Goal: Task Accomplishment & Management: Manage account settings

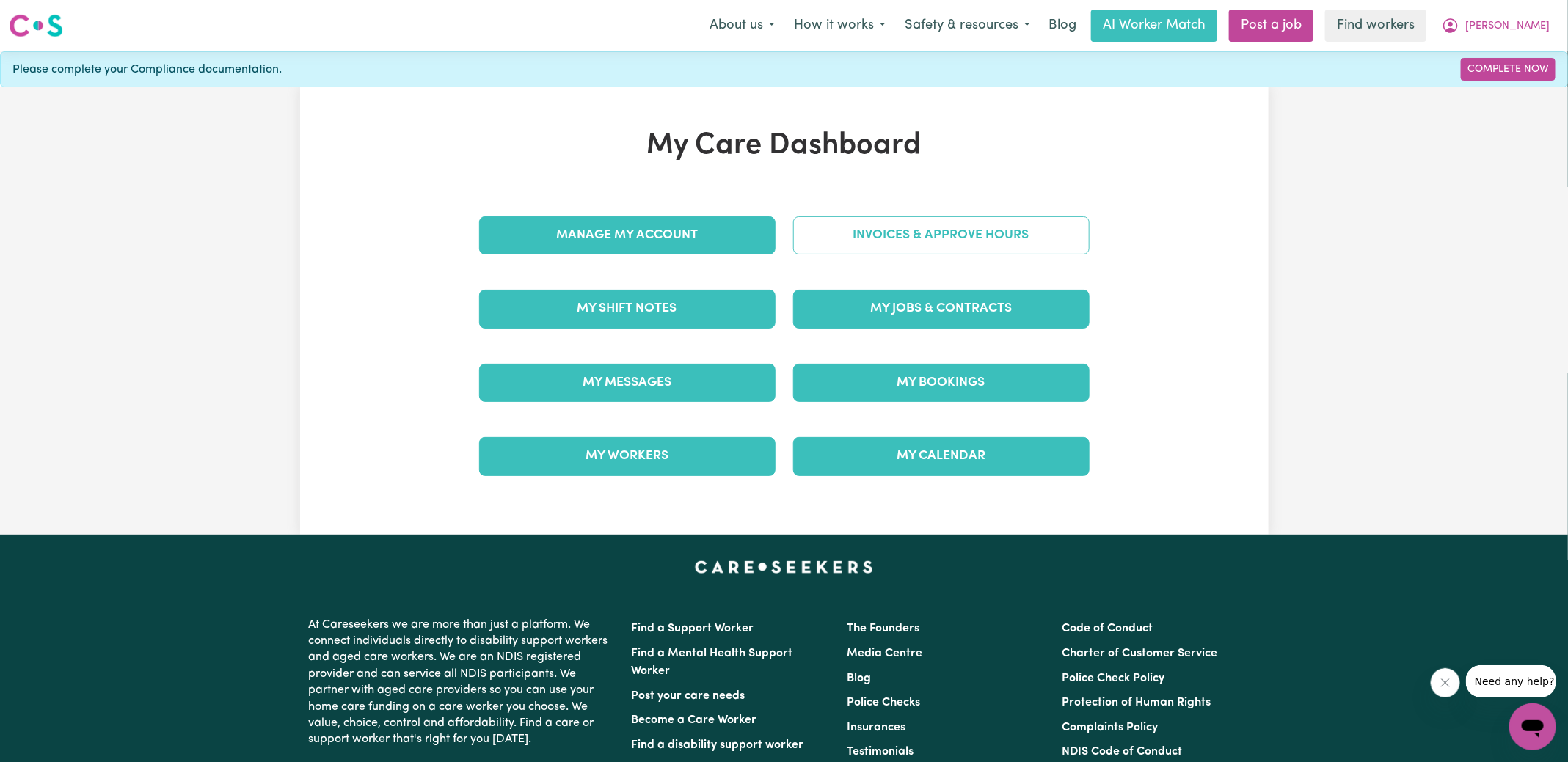
click at [822, 245] on link "Invoices & Approve Hours" at bounding box center [942, 236] width 296 height 38
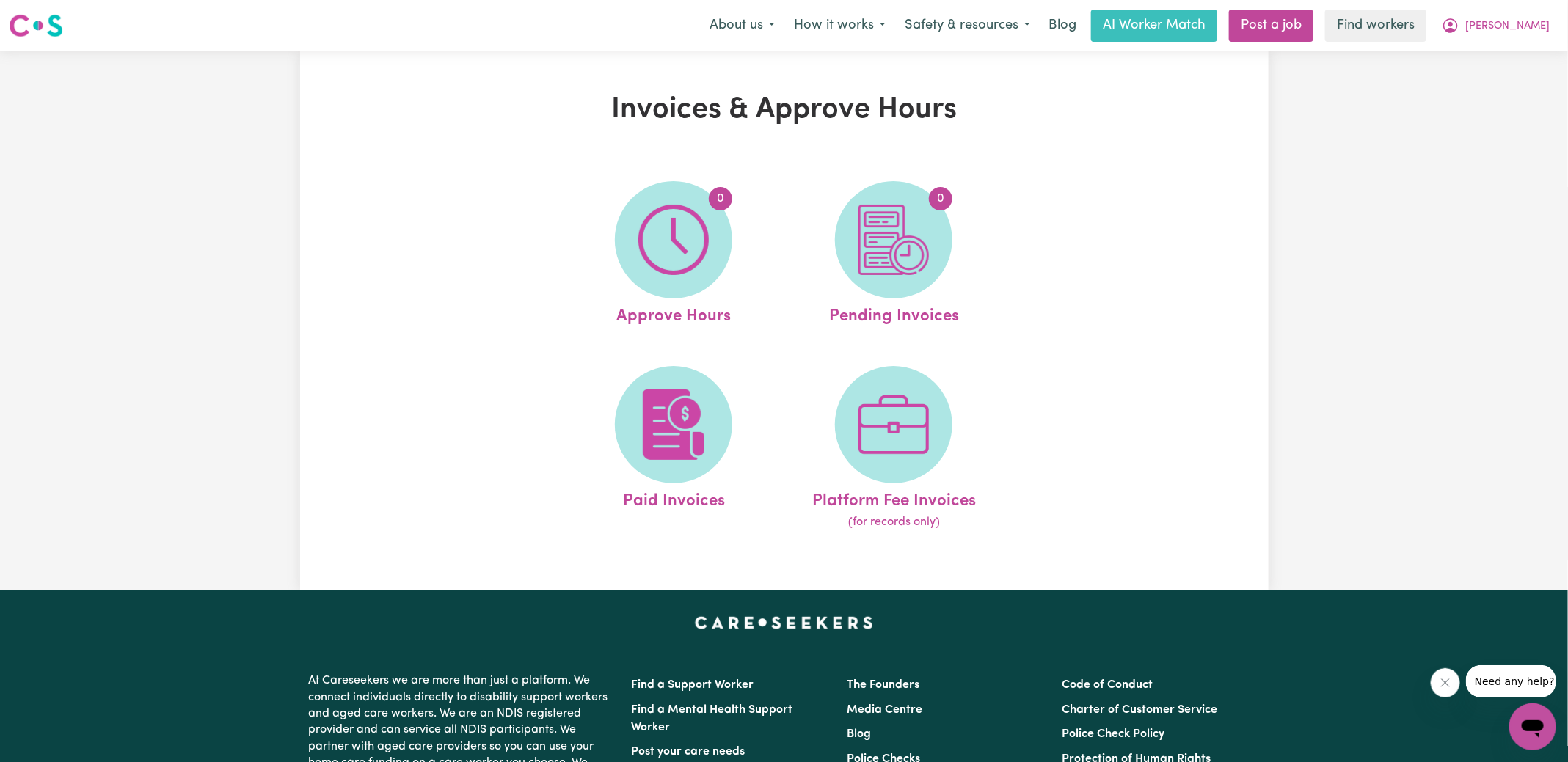
click at [567, 250] on ul "0 Approve Hours 0 Pending Invoices Paid Invoices Platform Fee Invoices (for rec…" at bounding box center [783, 356] width 440 height 386
click at [699, 249] on img at bounding box center [673, 239] width 70 height 70
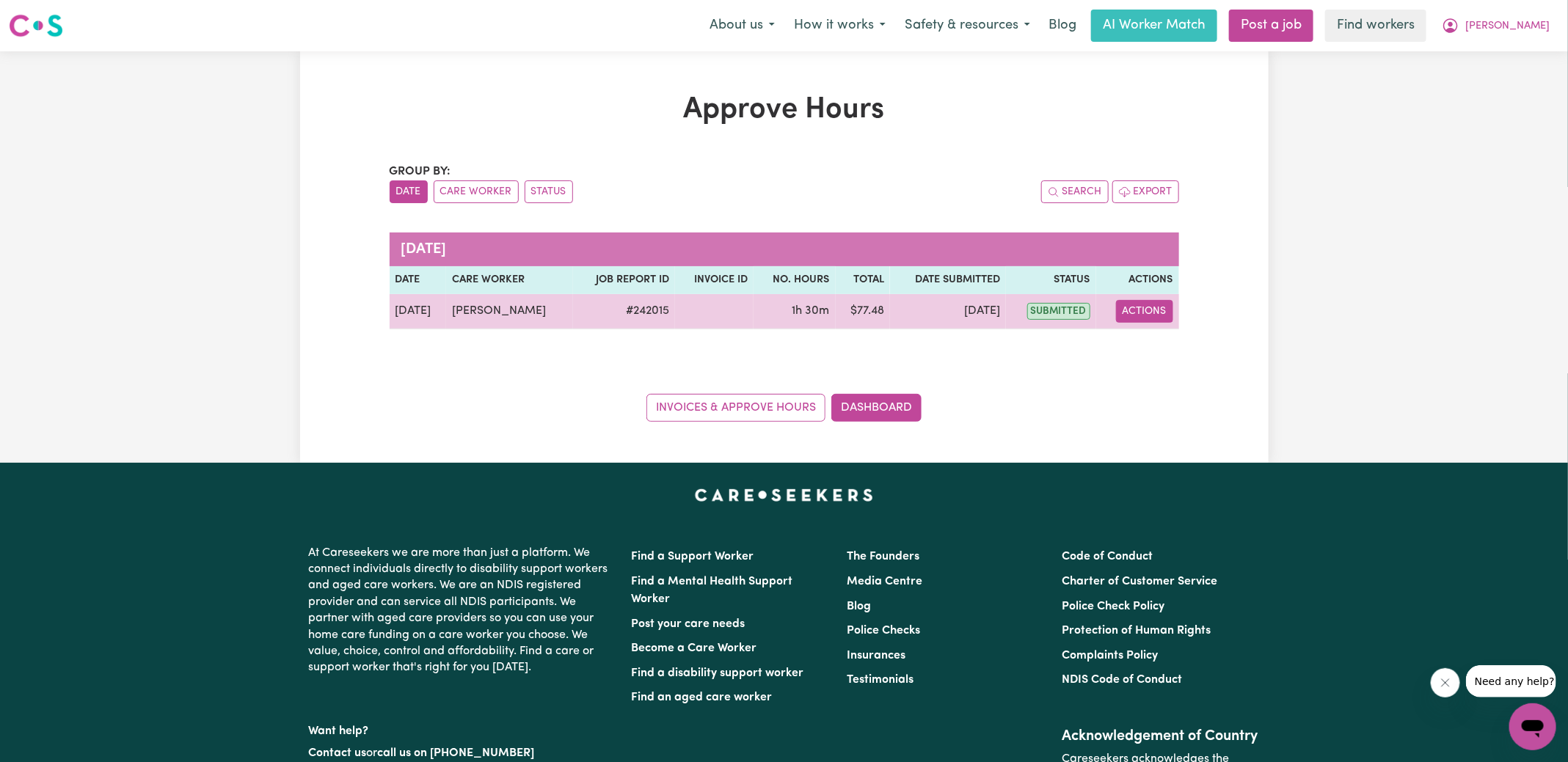
click at [1149, 317] on button "Actions" at bounding box center [1144, 311] width 57 height 23
click at [1195, 356] on link "View Job Report" at bounding box center [1179, 345] width 126 height 29
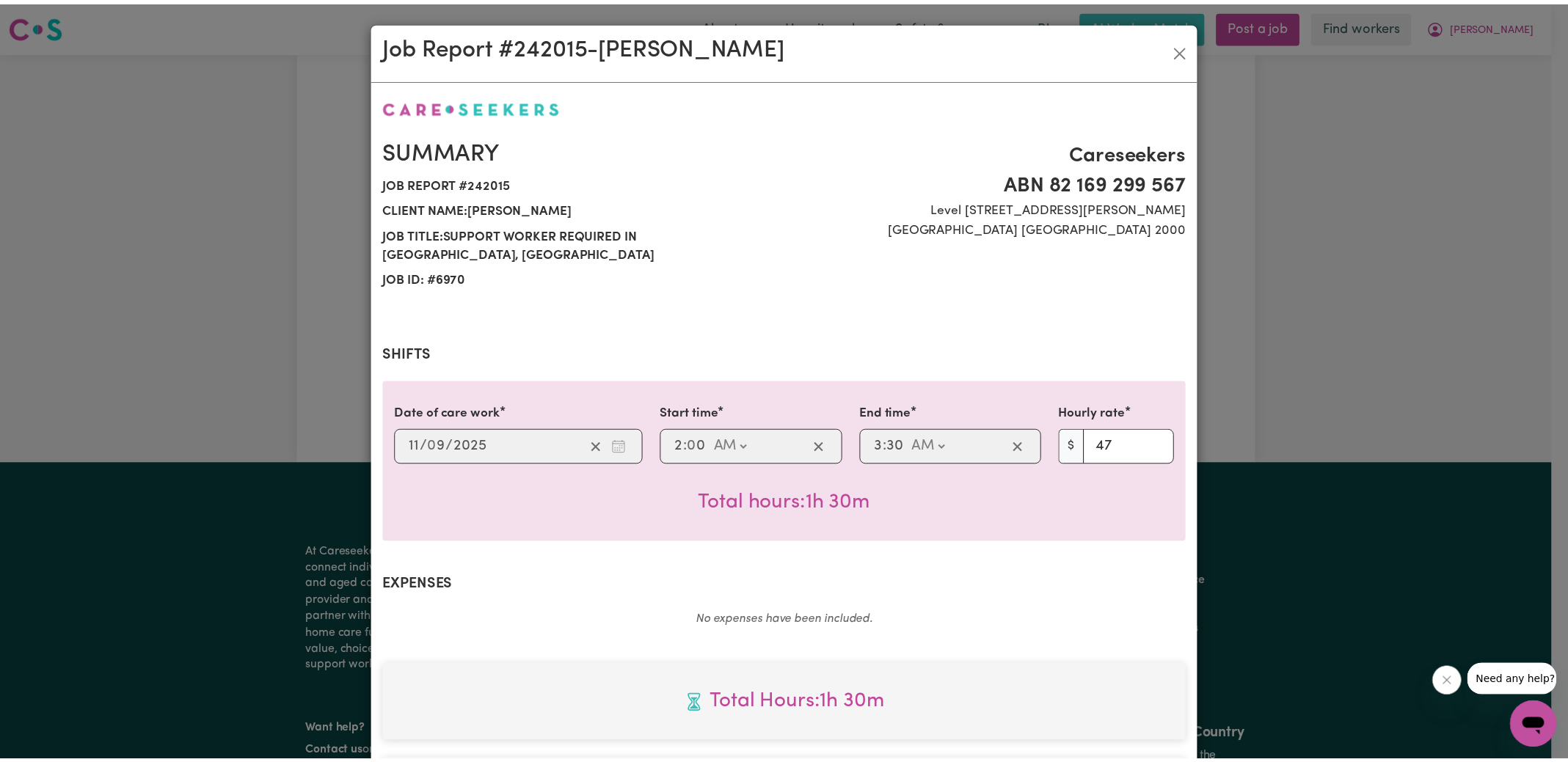
scroll to position [366, 0]
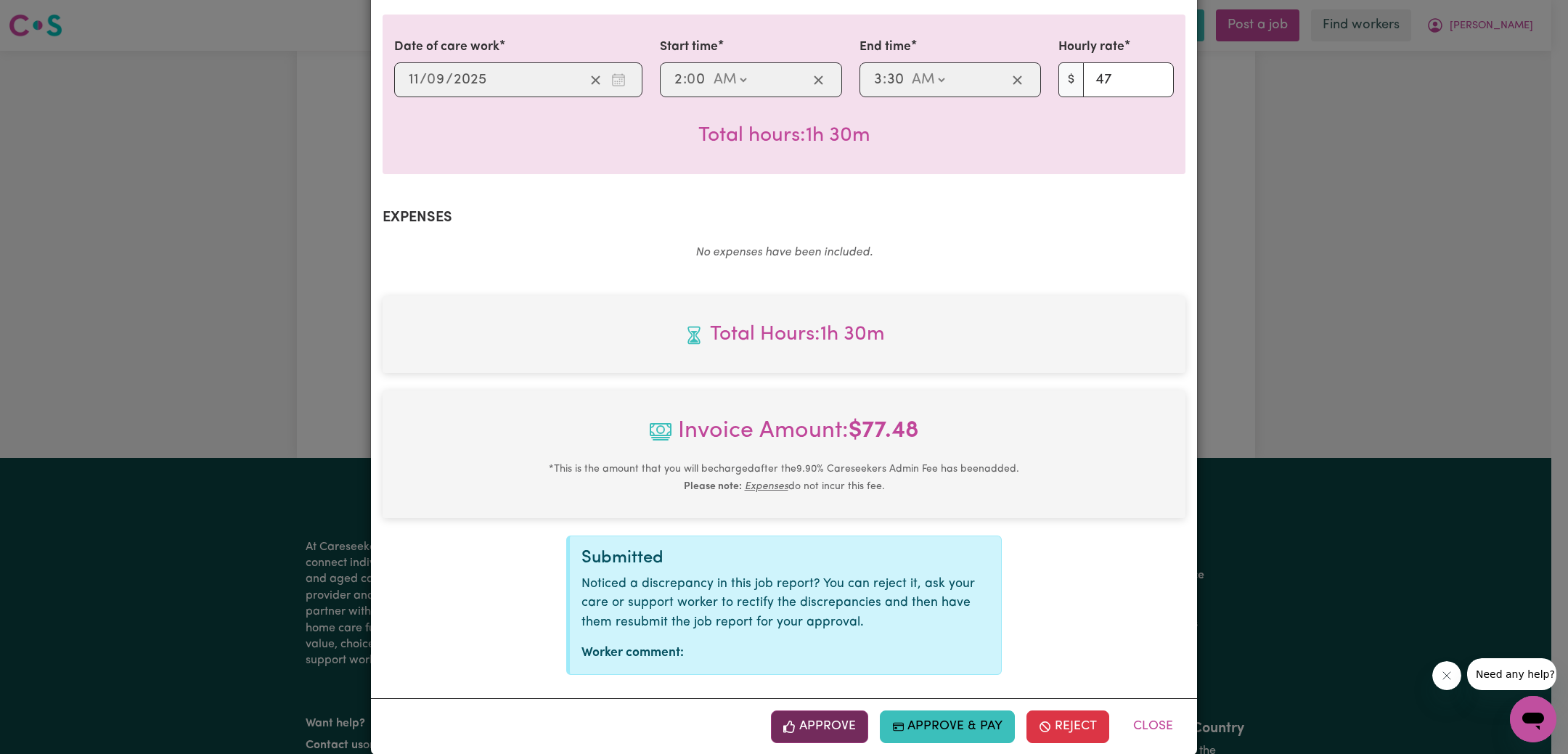
click at [832, 710] on button "Approve" at bounding box center [819, 726] width 97 height 32
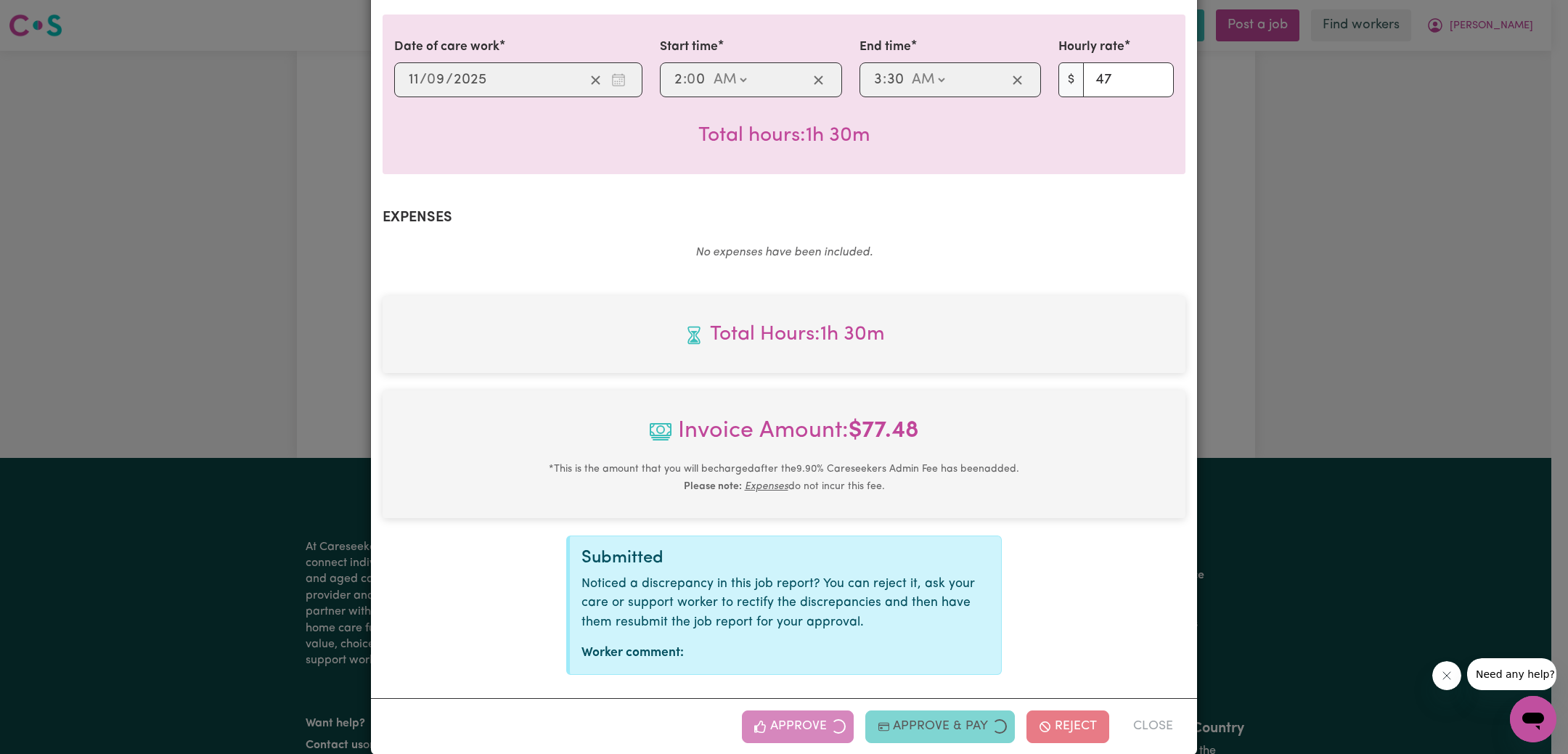
click at [1399, 273] on div "Job Report # 242015 - [PERSON_NAME] Summary Job report # 242015 Client name: [P…" at bounding box center [784, 377] width 1568 height 754
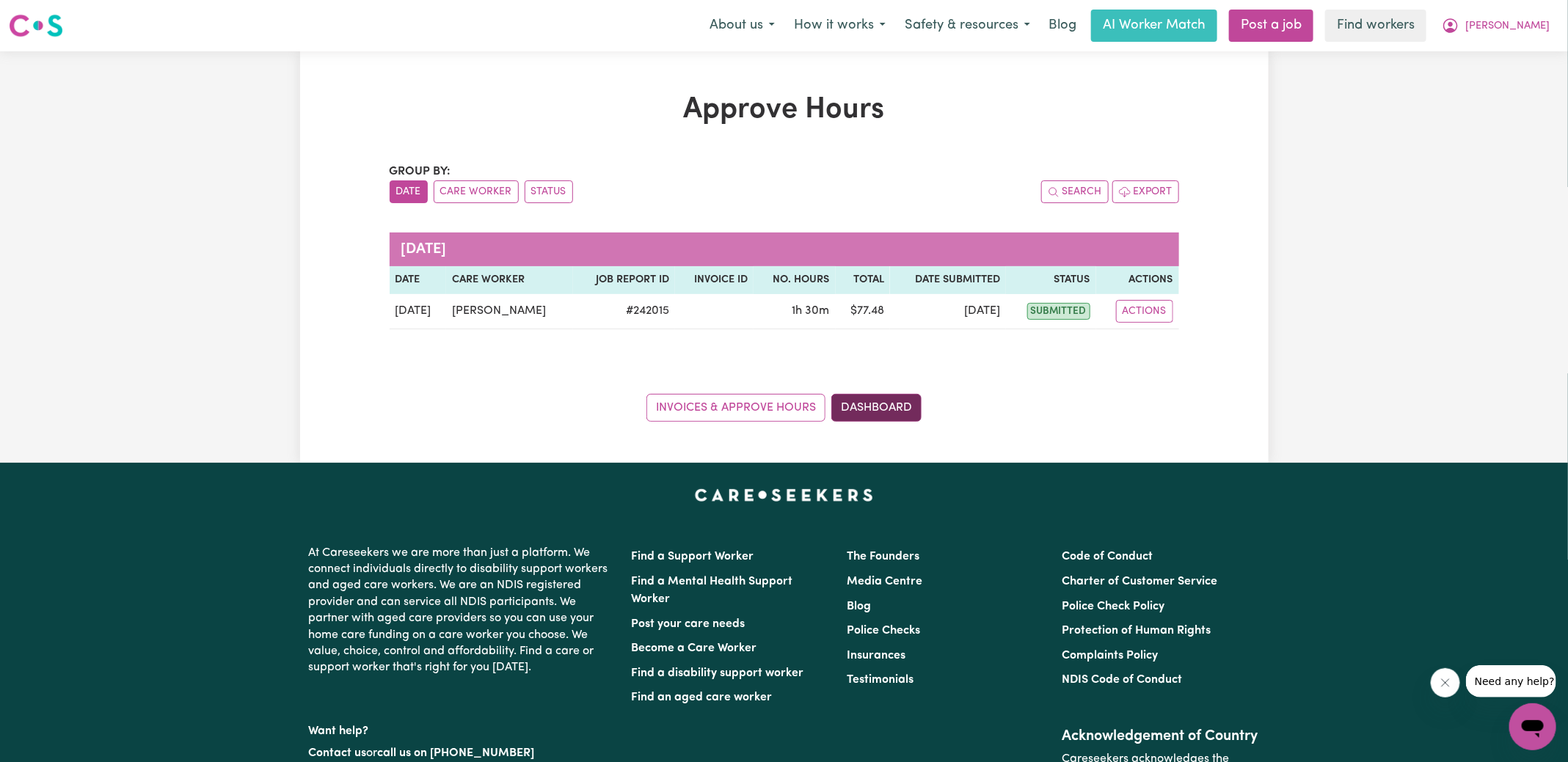
click at [906, 407] on link "Dashboard" at bounding box center [877, 408] width 90 height 28
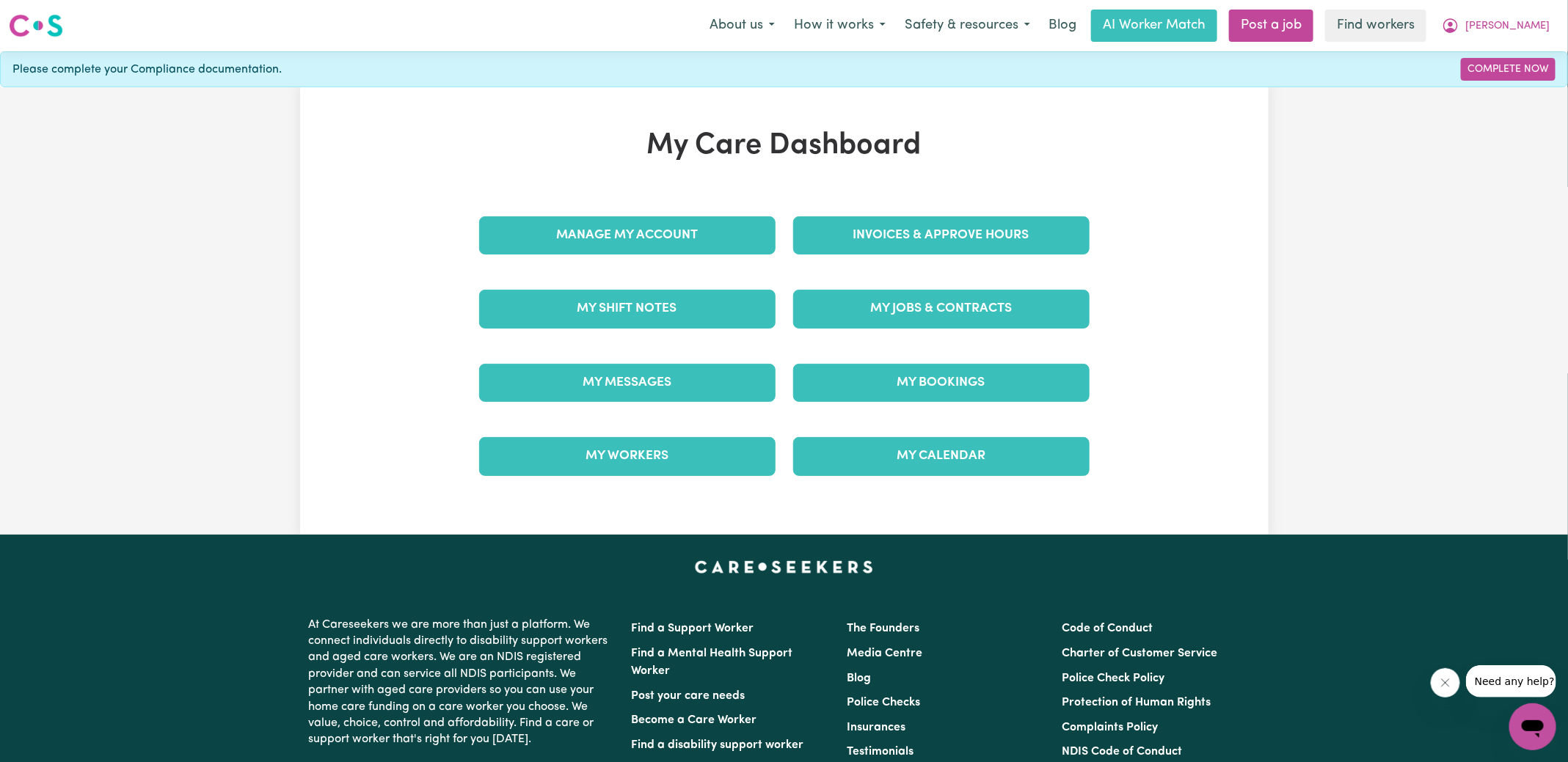
click at [943, 223] on link "Invoices & Approve Hours" at bounding box center [942, 236] width 296 height 38
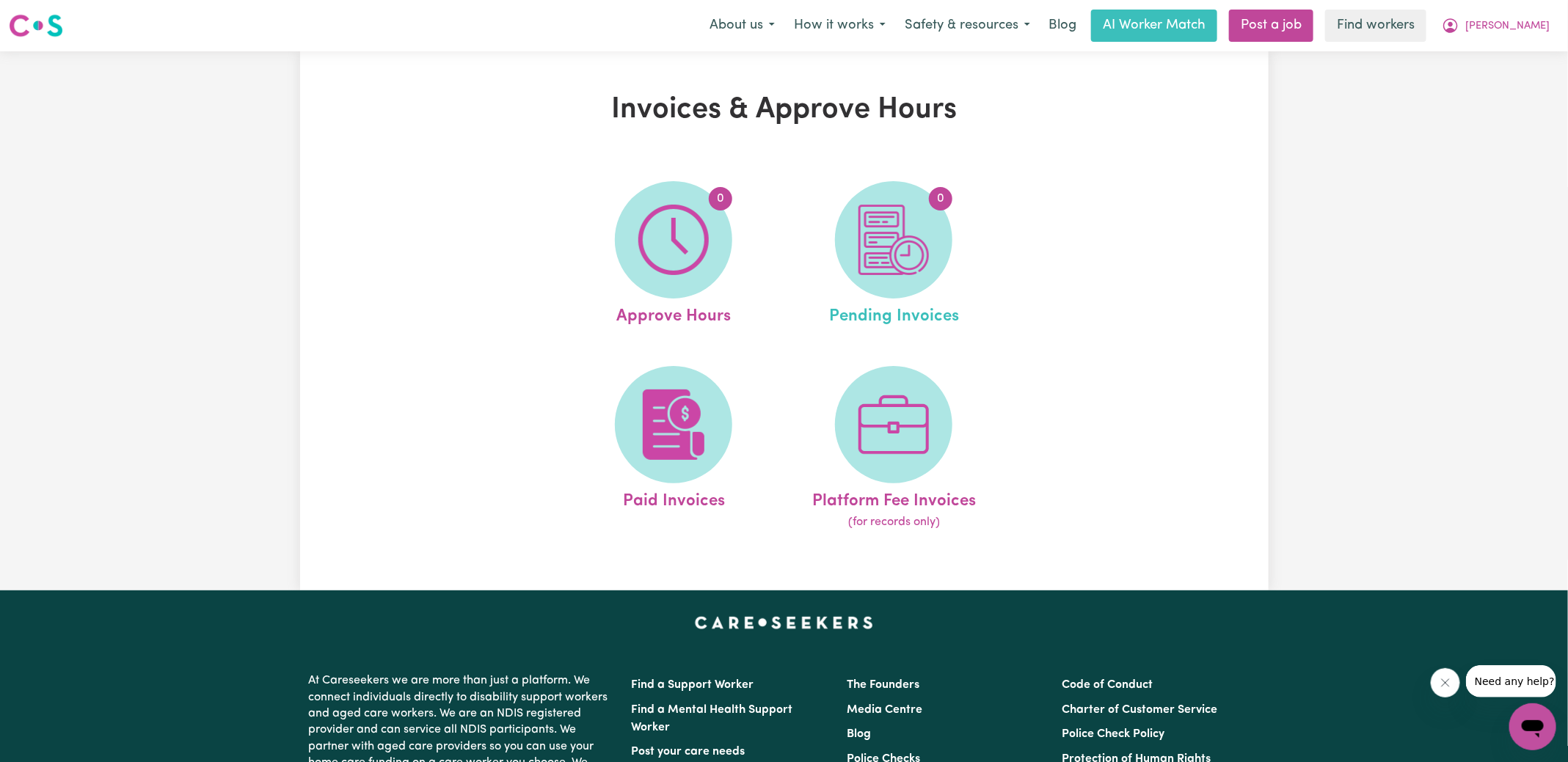
click at [962, 249] on link "0 Pending Invoices" at bounding box center [894, 255] width 211 height 148
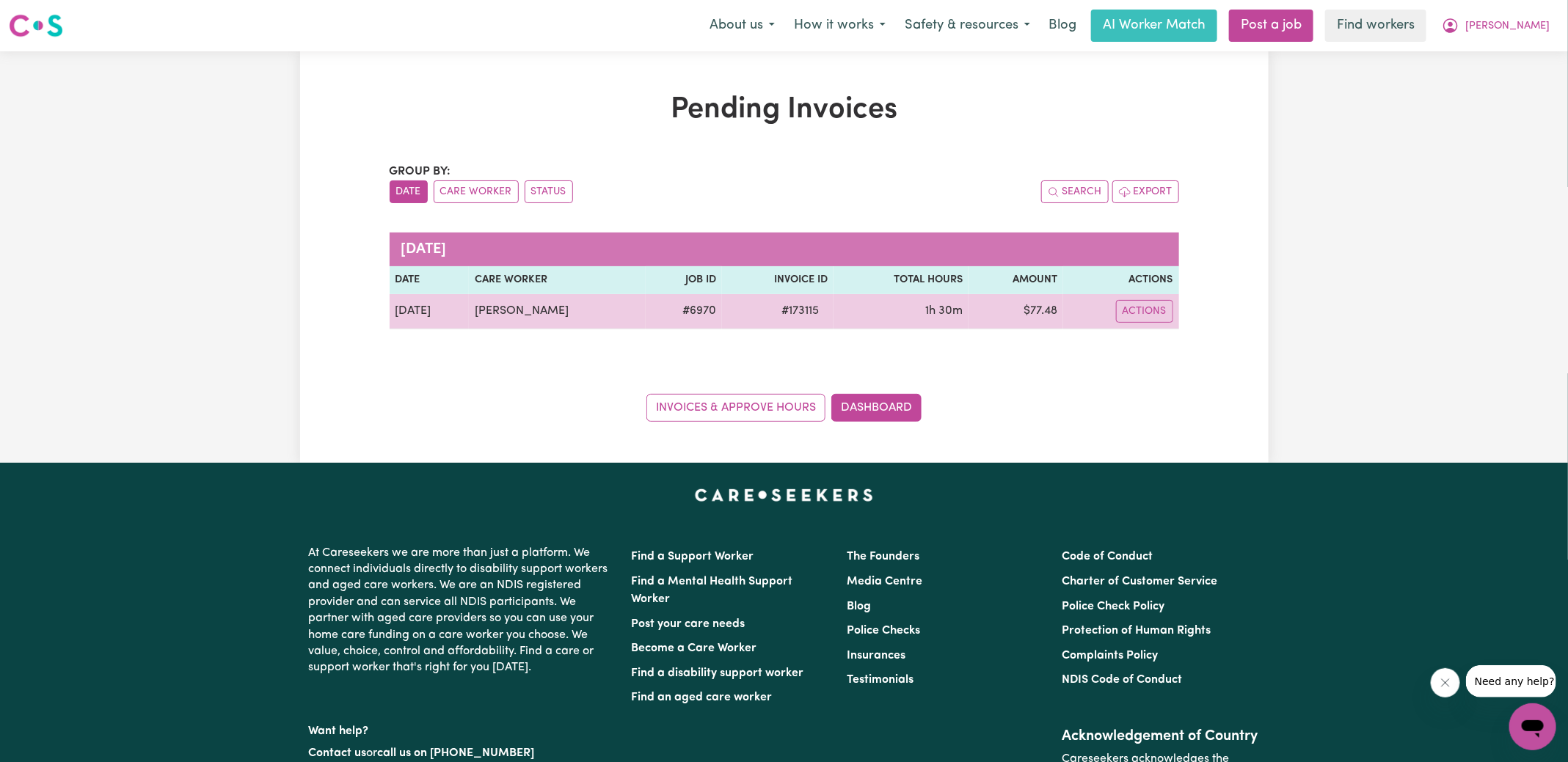
click at [800, 309] on span "# 173115" at bounding box center [800, 311] width 55 height 17
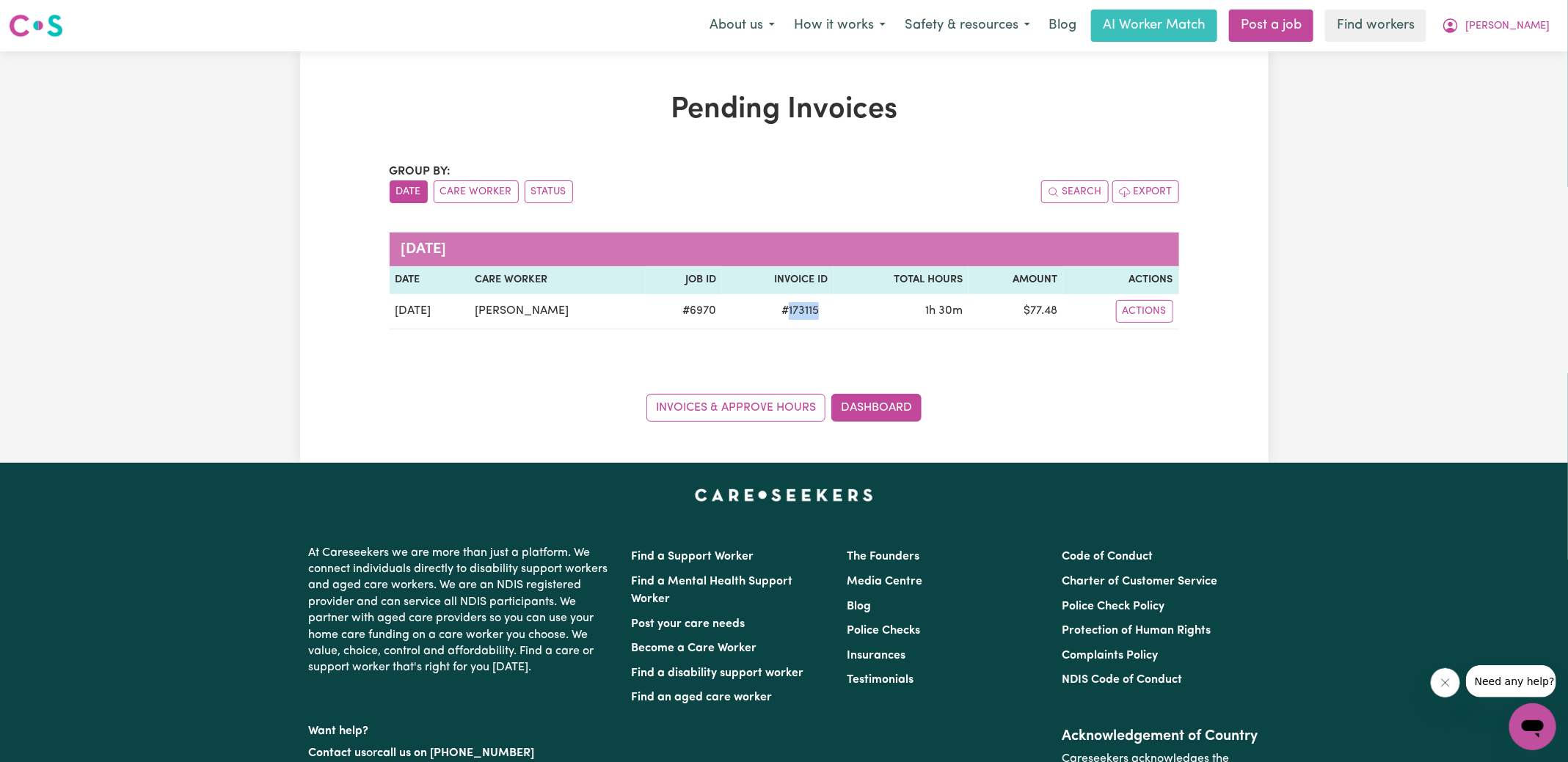
copy span "173115"
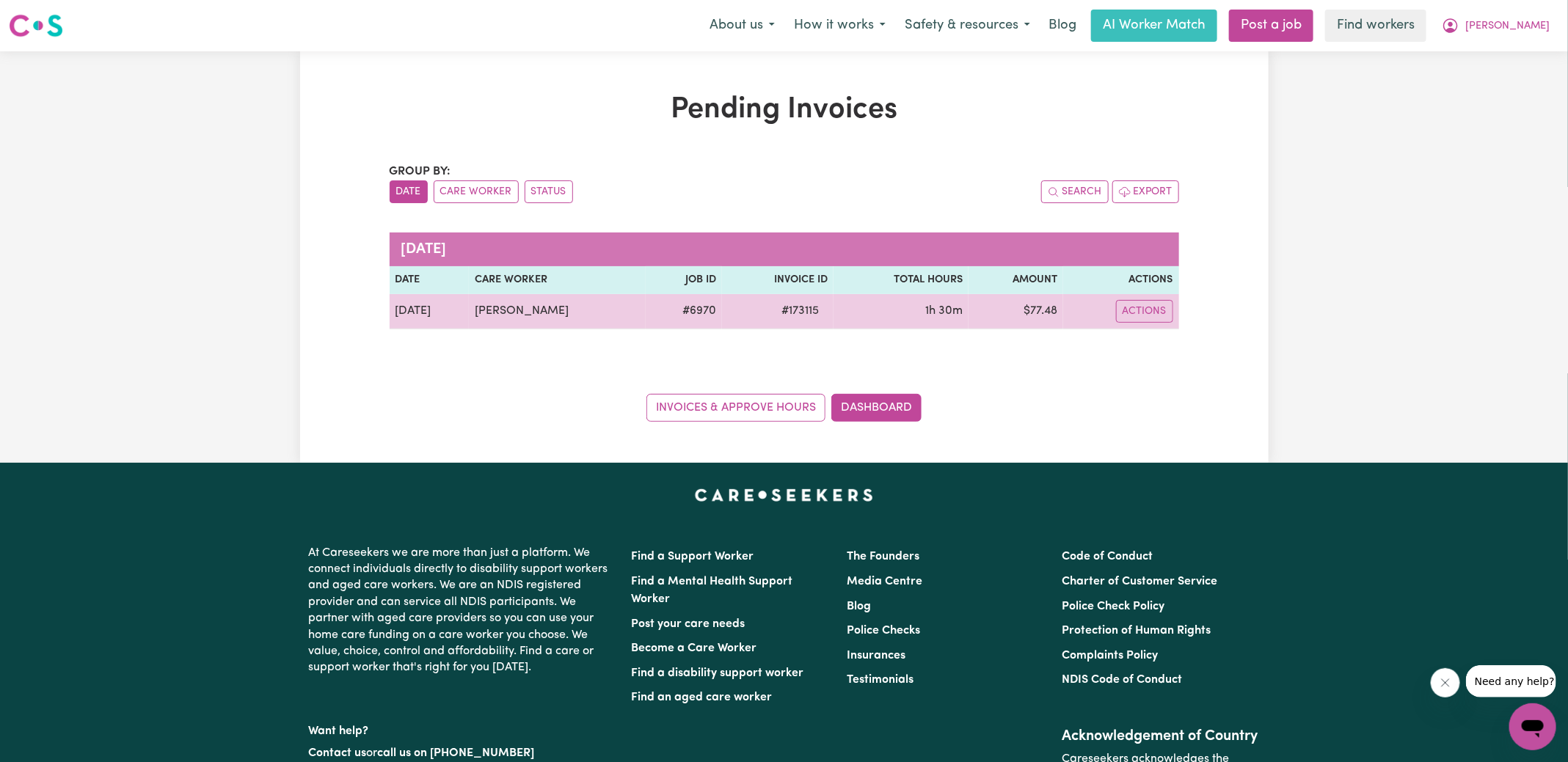
click at [1040, 315] on td "$ 77.48" at bounding box center [1015, 312] width 94 height 36
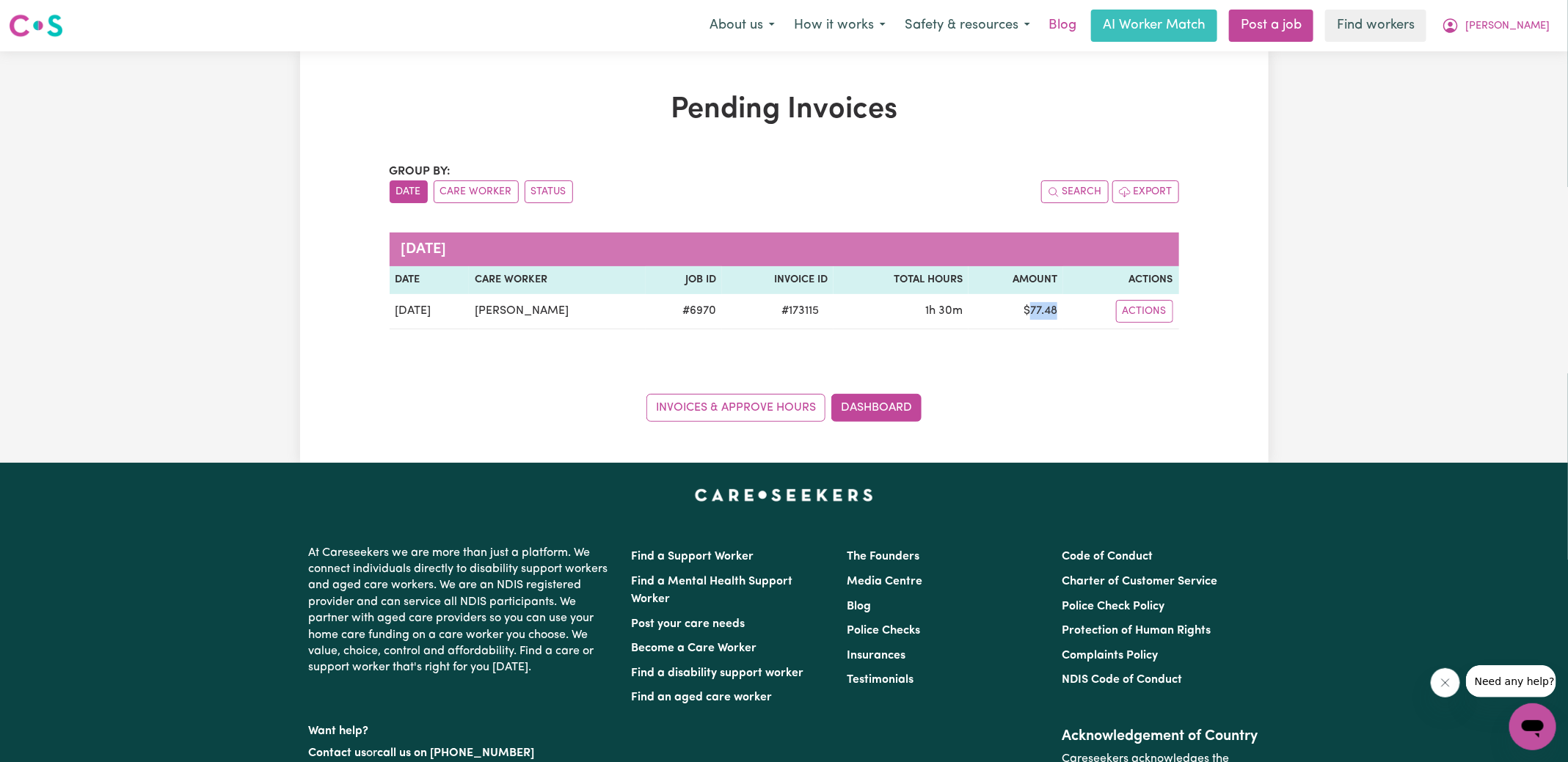
copy td "77.48"
click at [1460, 32] on icon "My Account" at bounding box center [1450, 25] width 17 height 17
click at [1501, 78] on link "Logout" at bounding box center [1500, 84] width 116 height 28
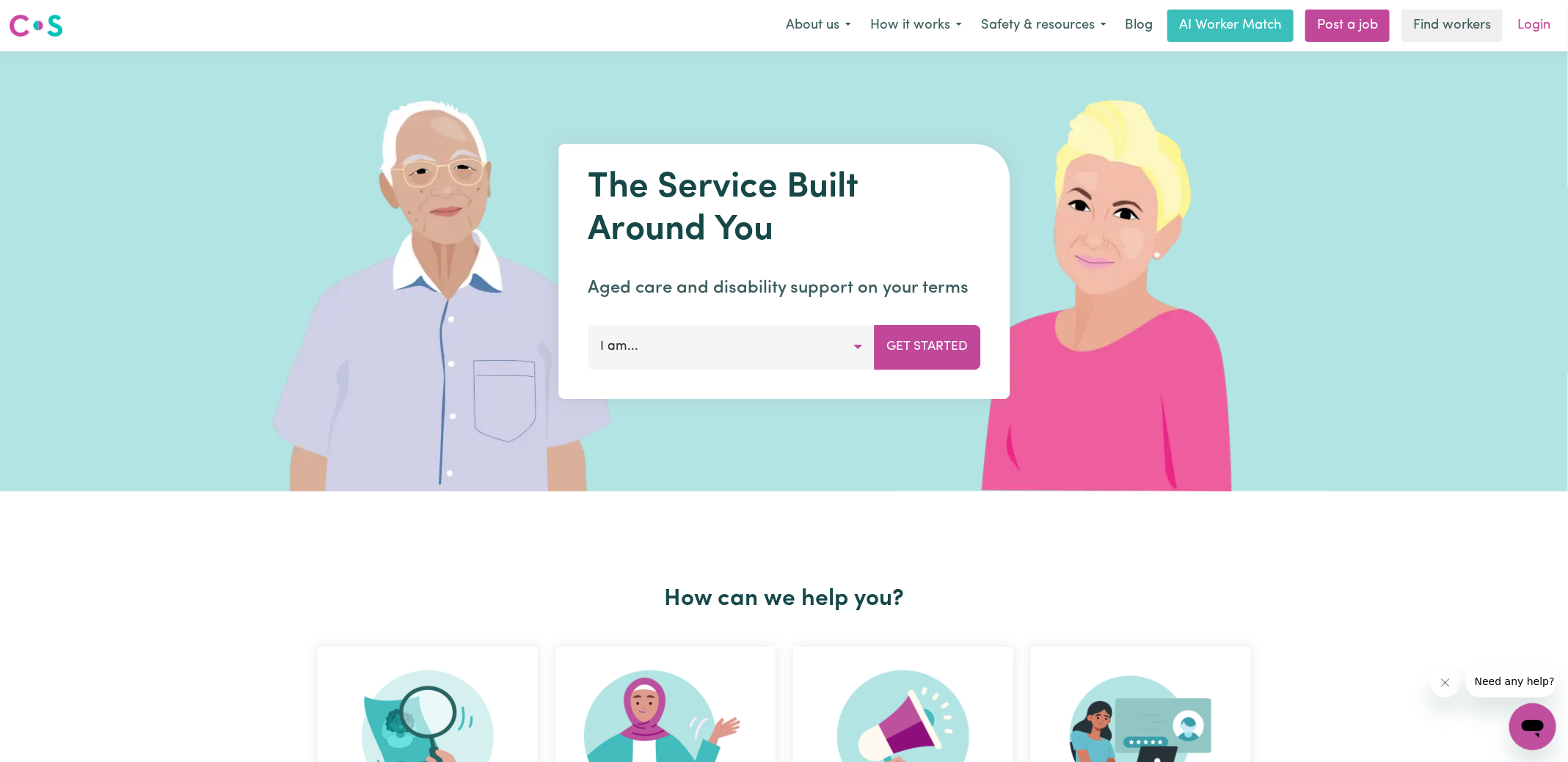
click at [1530, 31] on link "Login" at bounding box center [1533, 25] width 50 height 32
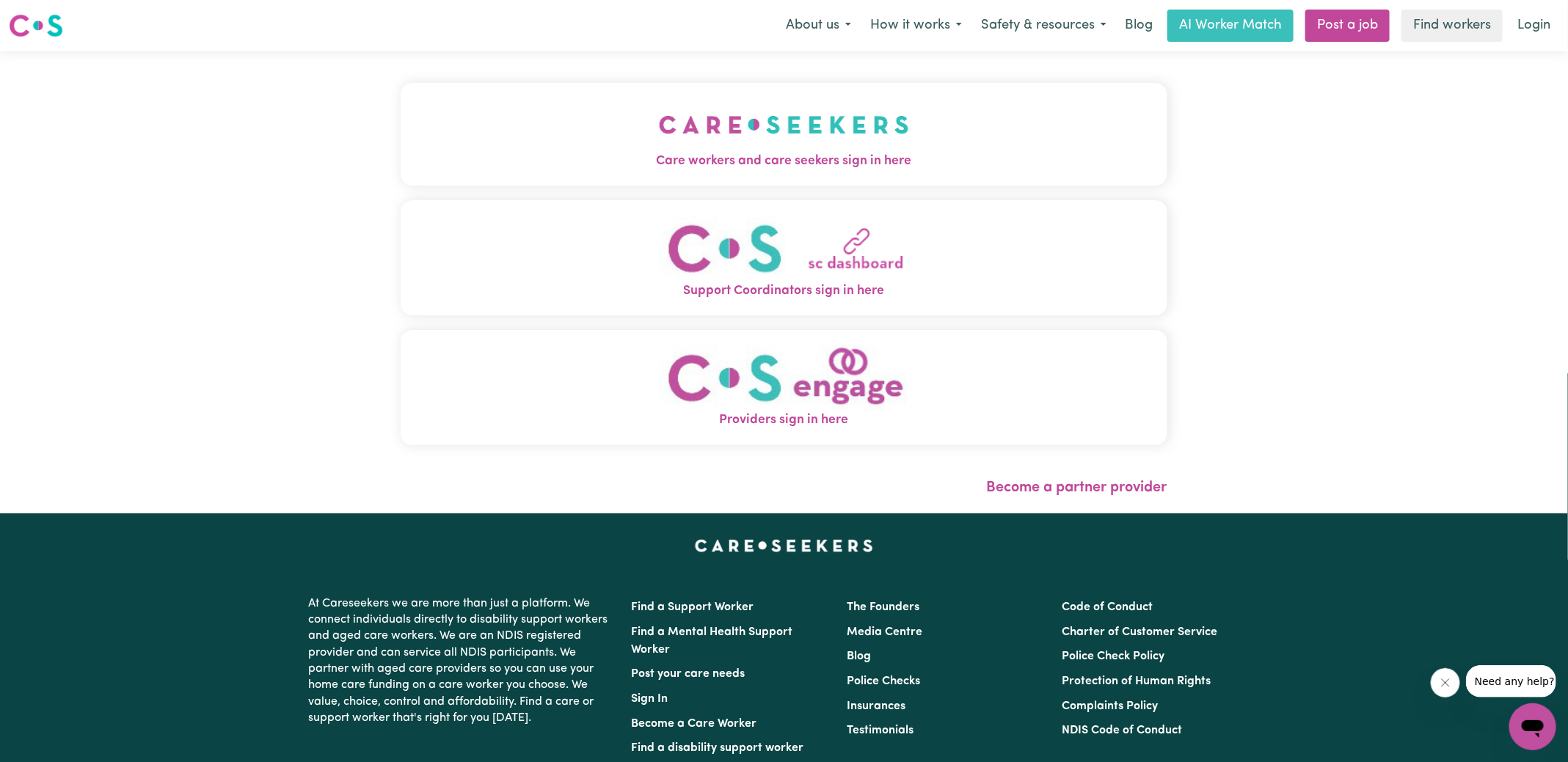
click at [881, 148] on img "Care workers and care seekers sign in here" at bounding box center [784, 125] width 250 height 55
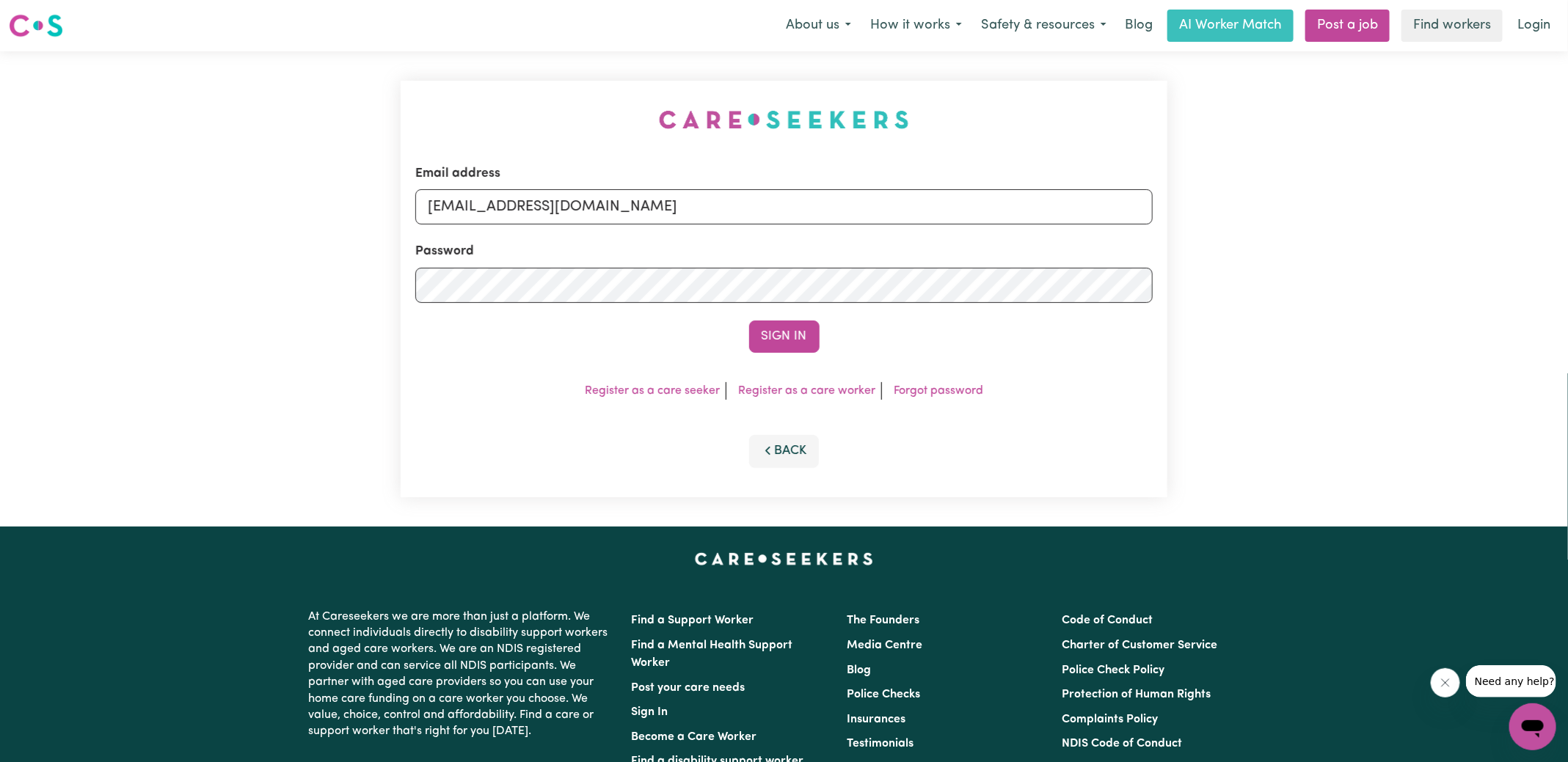
click at [469, 107] on div "Email address [EMAIL_ADDRESS][DOMAIN_NAME] Password Sign In Register as a care …" at bounding box center [783, 288] width 784 height 475
drag, startPoint x: 505, startPoint y: 207, endPoint x: 1513, endPoint y: 219, distance: 1008.1
click at [1513, 219] on div "Email address [EMAIL_ADDRESS][DOMAIN_NAME] Password Sign In Register as a care …" at bounding box center [784, 288] width 1568 height 475
type input "[EMAIL_ADDRESS][DOMAIN_NAME]"
click at [749, 320] on button "Sign In" at bounding box center [784, 336] width 70 height 32
